Goal: Navigation & Orientation: Find specific page/section

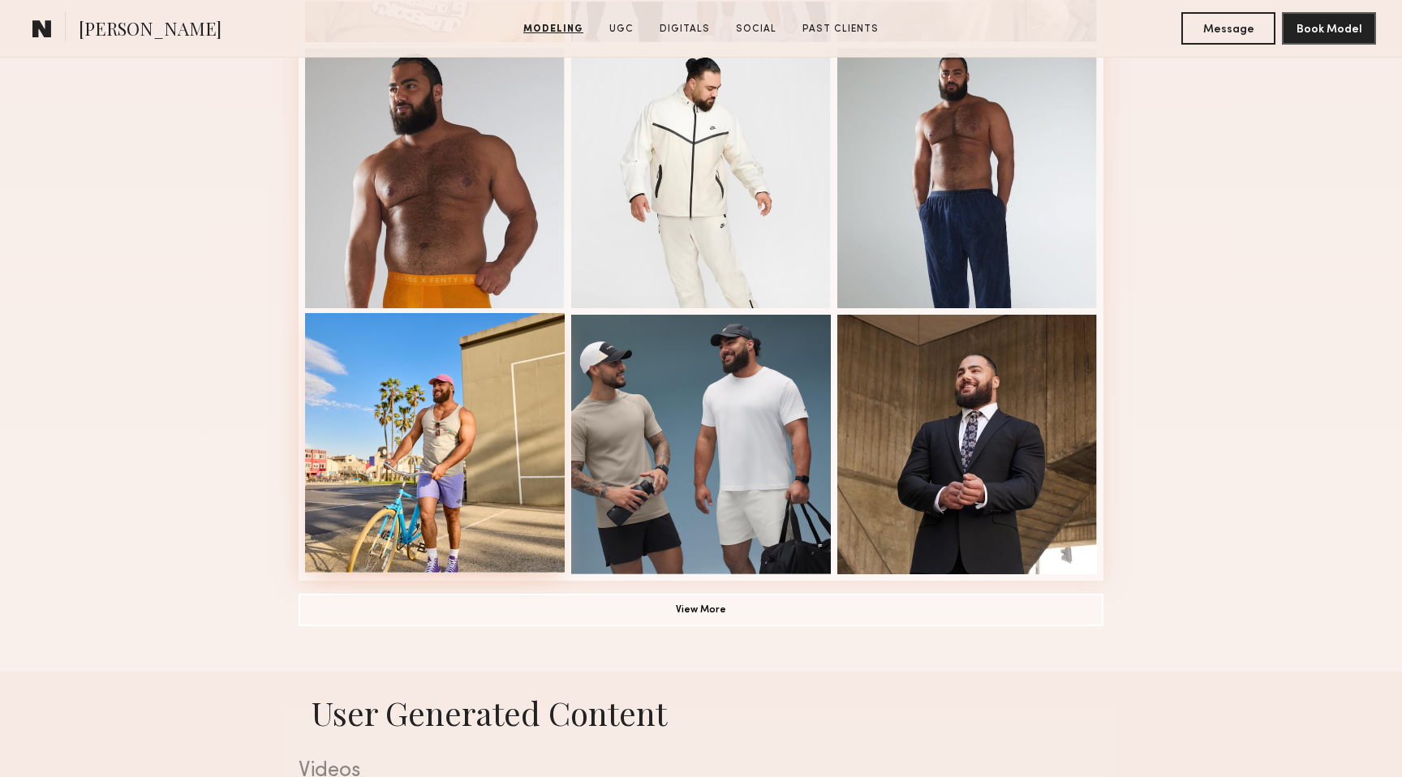
scroll to position [1100, 0]
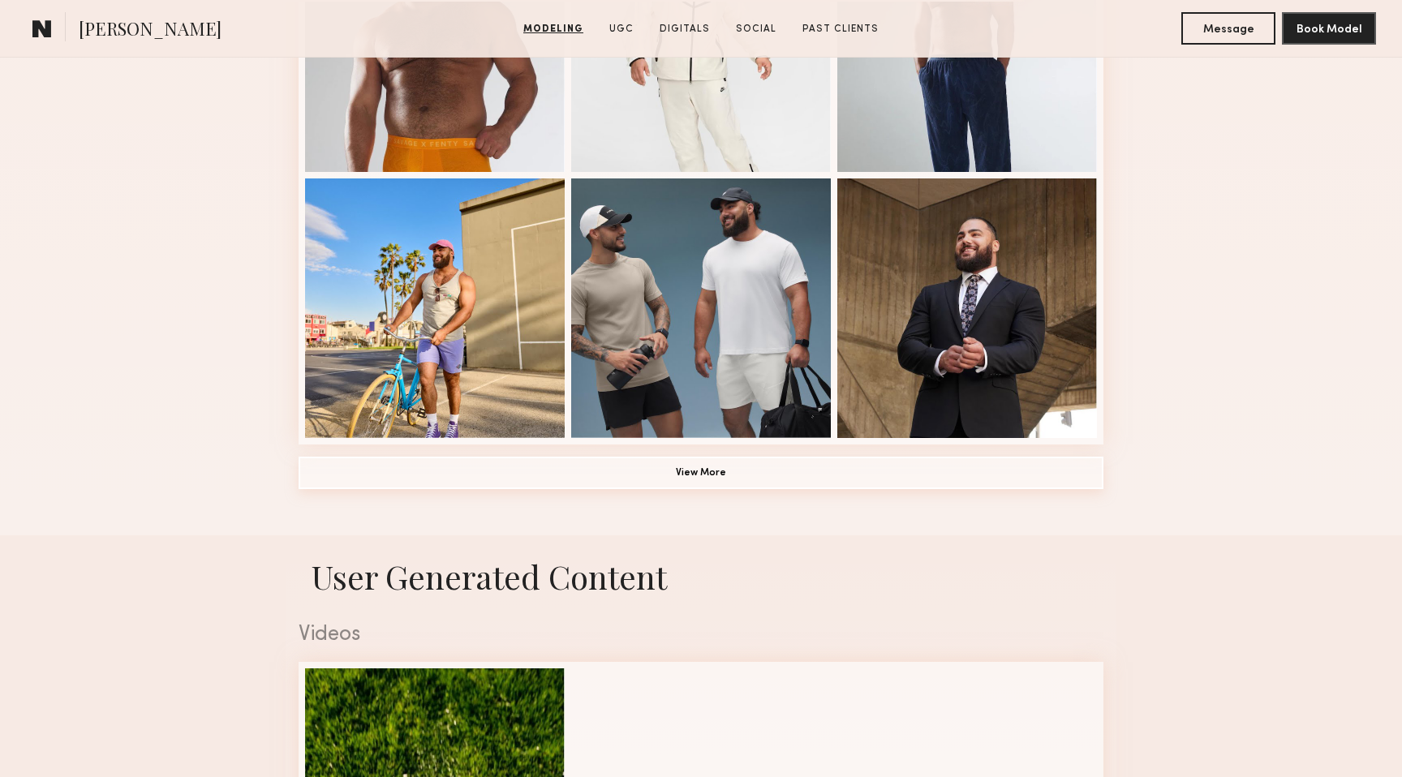
click at [441, 471] on button "View More" at bounding box center [701, 473] width 805 height 32
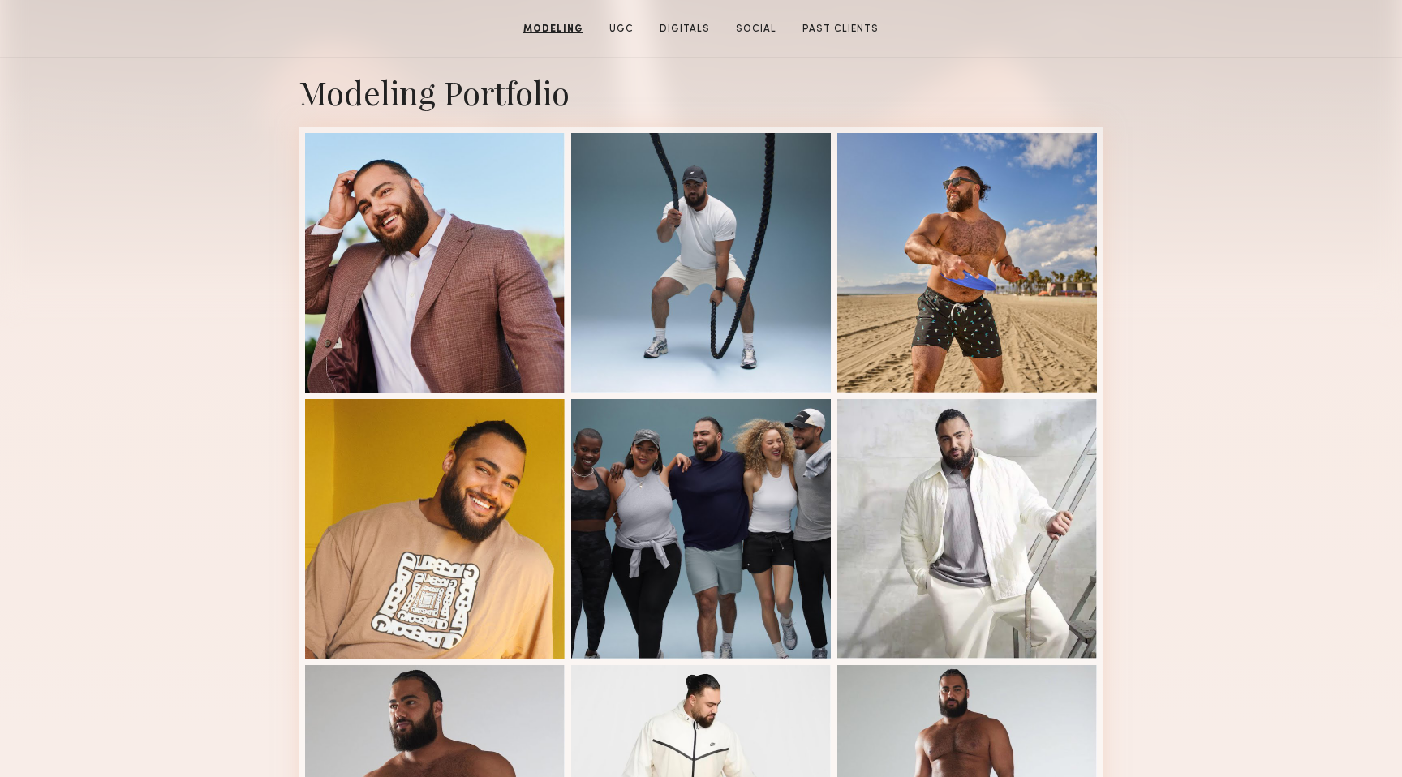
scroll to position [207, 0]
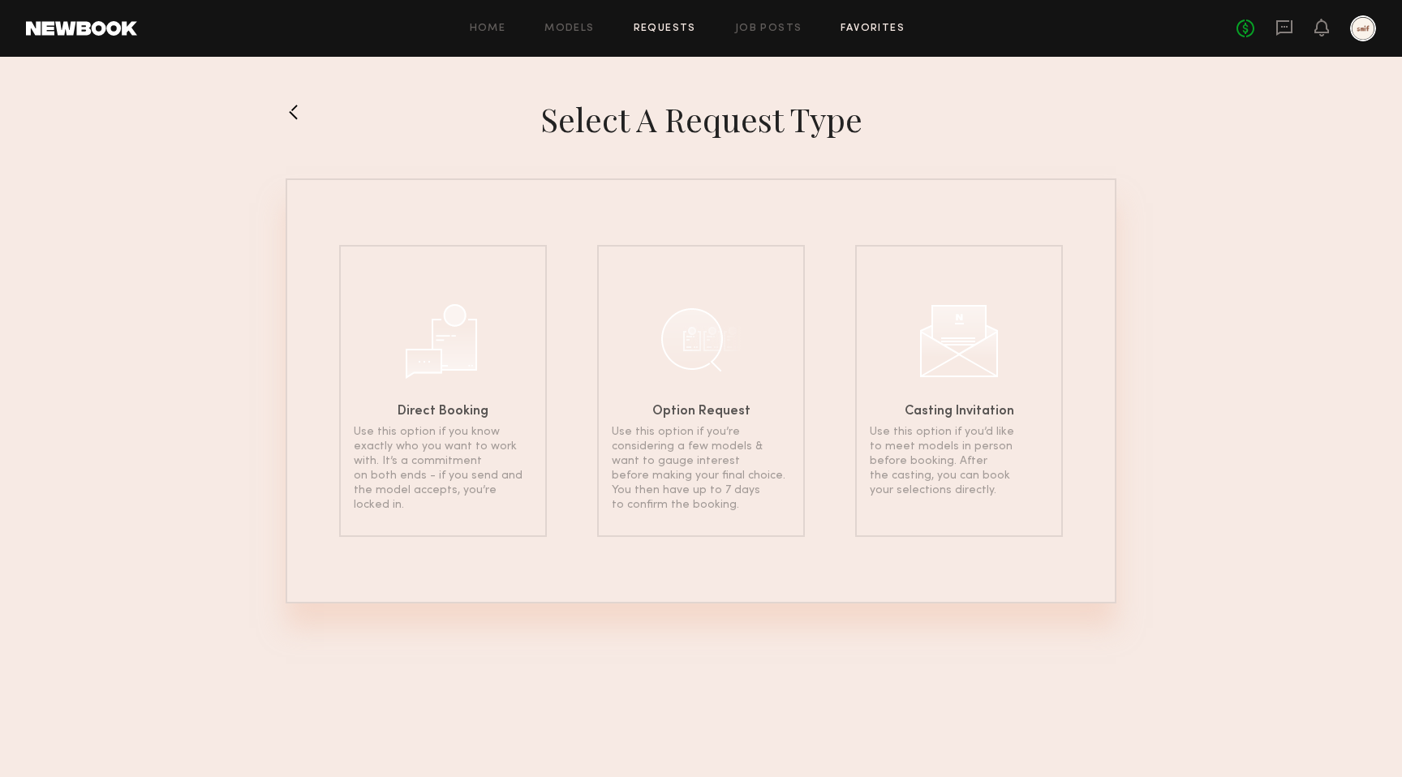
click at [872, 28] on link "Favorites" at bounding box center [873, 29] width 64 height 11
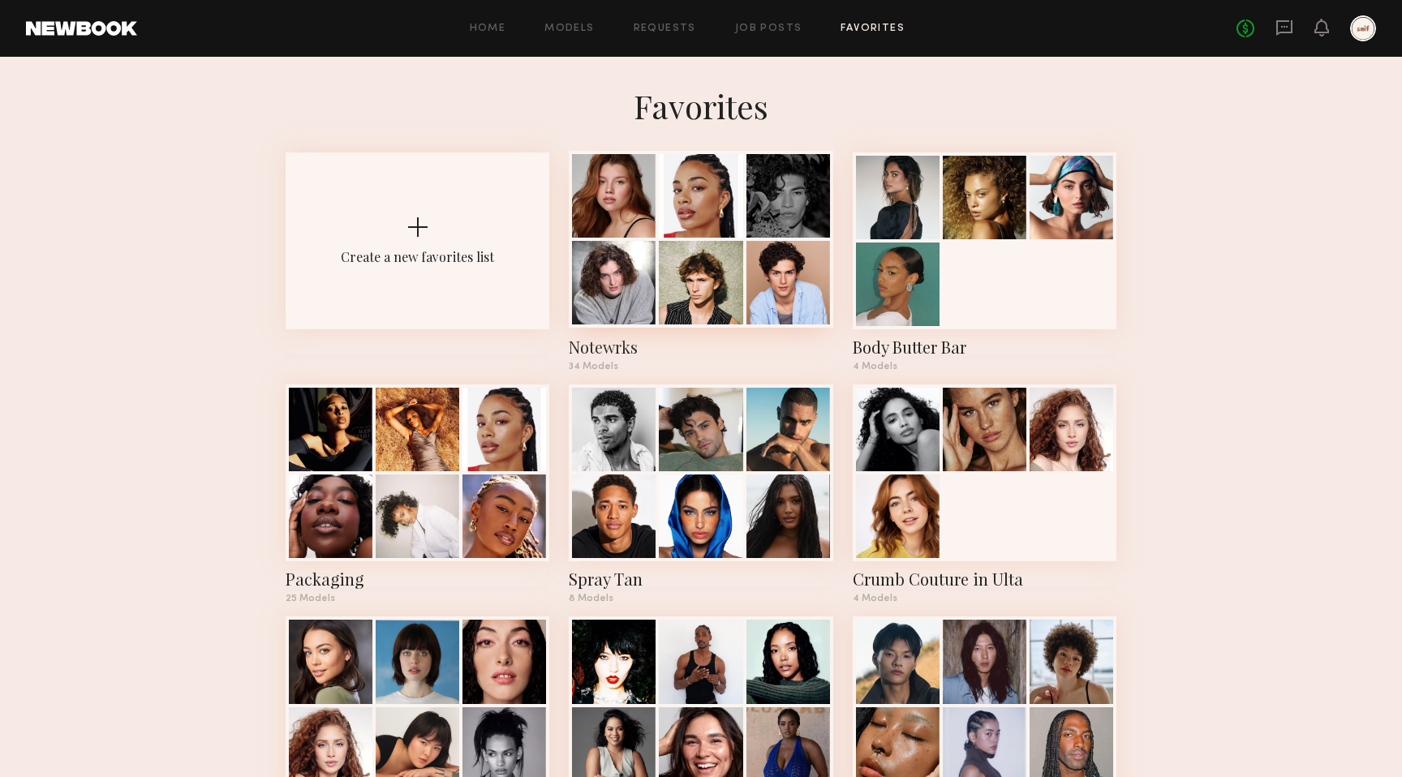
click at [618, 194] on div at bounding box center [614, 196] width 84 height 84
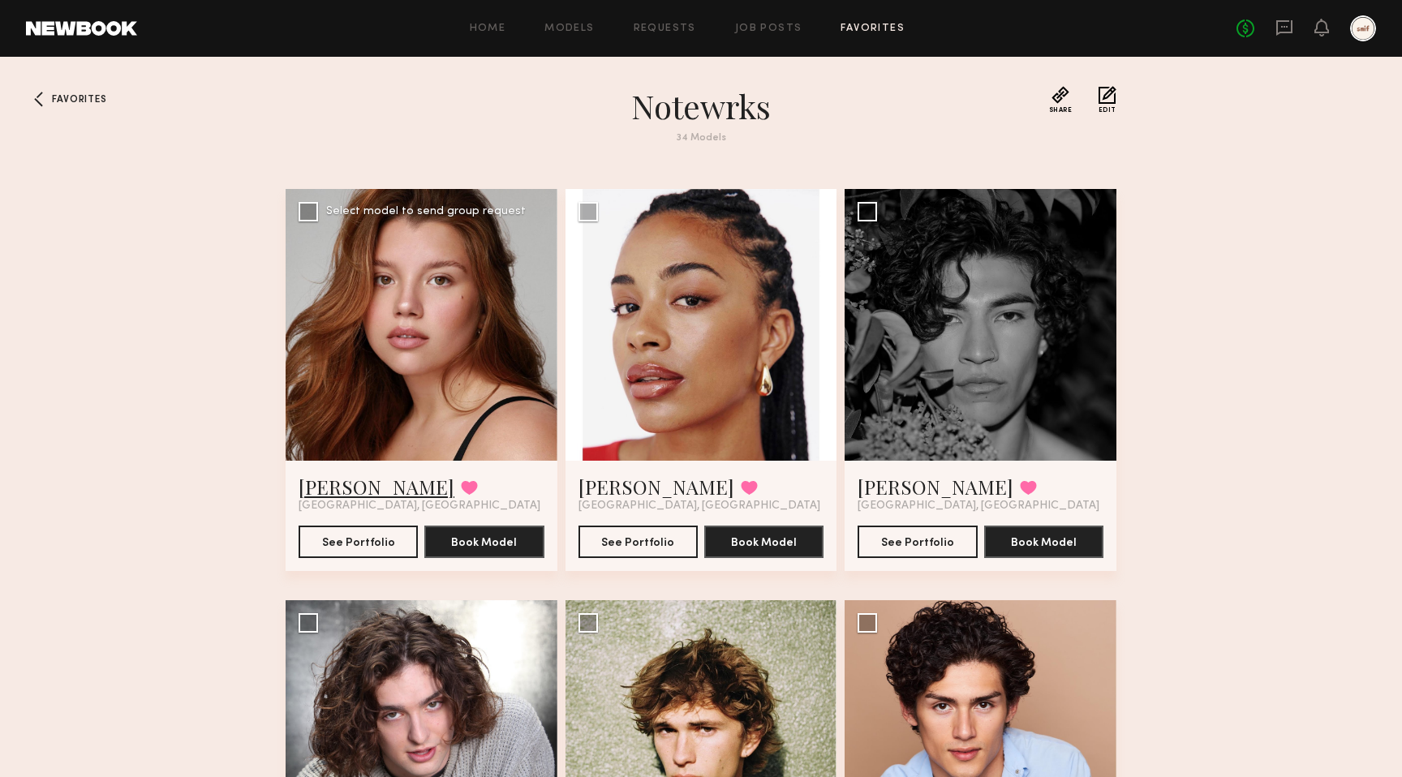
click at [350, 494] on link "Eleena M." at bounding box center [377, 487] width 156 height 26
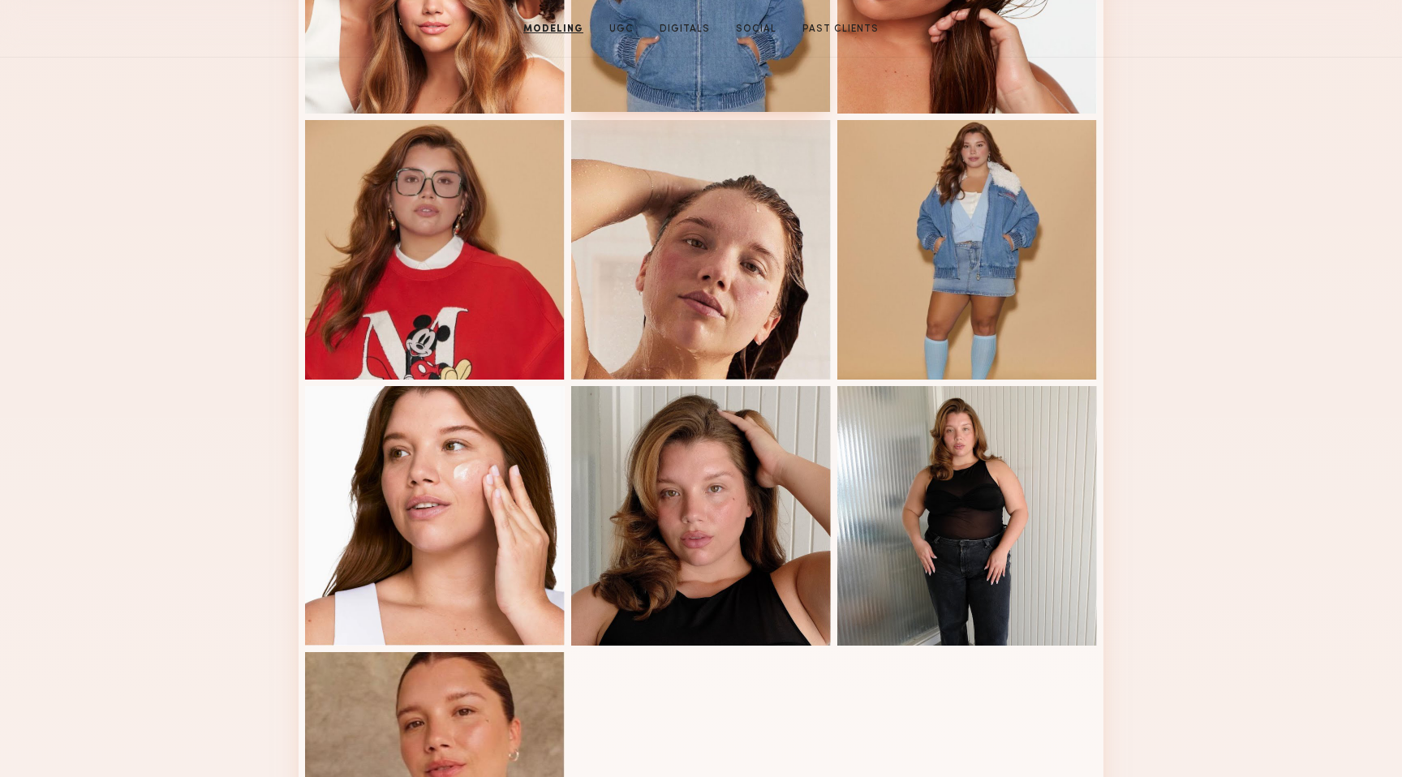
scroll to position [730, 0]
